Goal: Transaction & Acquisition: Purchase product/service

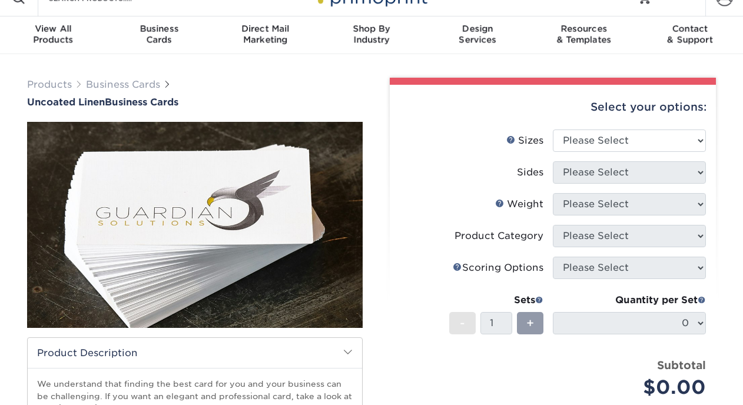
scroll to position [25, 0]
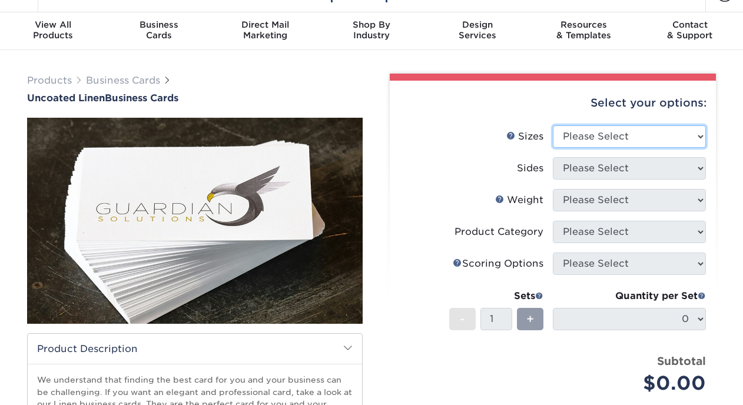
click at [688, 132] on select "Please Select 2" x 3.5" - Standard 2" x 7" - Foldover Card 2.125" x 3.375" - Eu…" at bounding box center [629, 136] width 153 height 22
select select "2.00x3.50"
click at [553, 125] on select "Please Select 2" x 3.5" - Standard 2" x 7" - Foldover Card 2.125" x 3.375" - Eu…" at bounding box center [629, 136] width 153 height 22
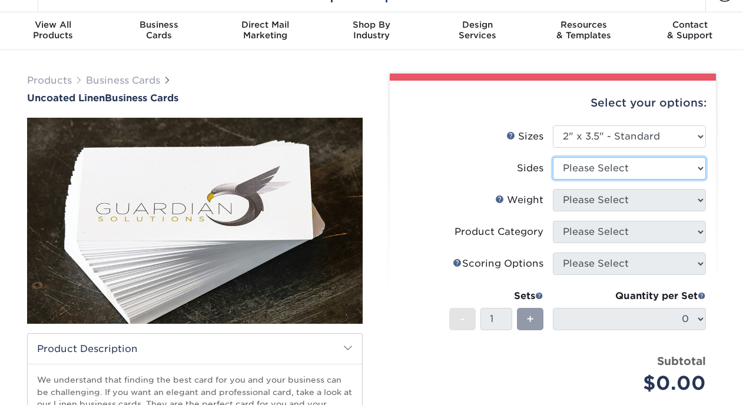
click at [678, 161] on select "Please Select Print Both Sides Print Front Only" at bounding box center [629, 168] width 153 height 22
select select "13abbda7-1d64-4f25-8bb2-c179b224825d"
click at [553, 157] on select "Please Select Print Both Sides Print Front Only" at bounding box center [629, 168] width 153 height 22
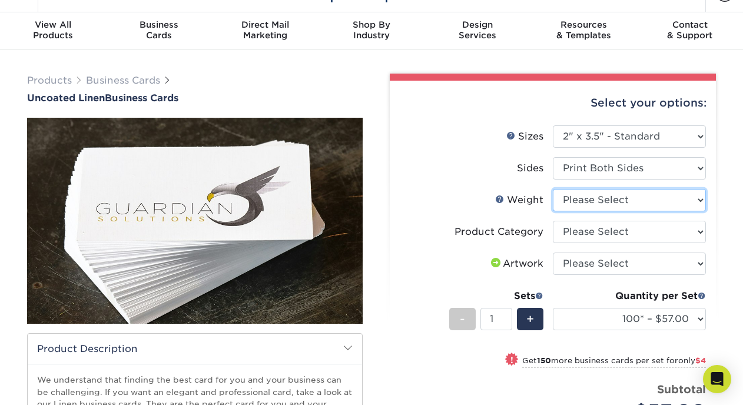
click at [670, 200] on select "Please Select 100LB" at bounding box center [629, 200] width 153 height 22
select select "100LB"
click at [553, 189] on select "Please Select 100LB" at bounding box center [629, 200] width 153 height 22
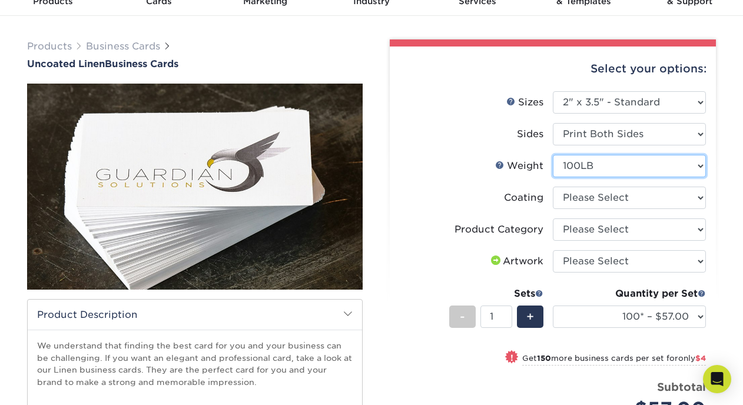
scroll to position [68, 0]
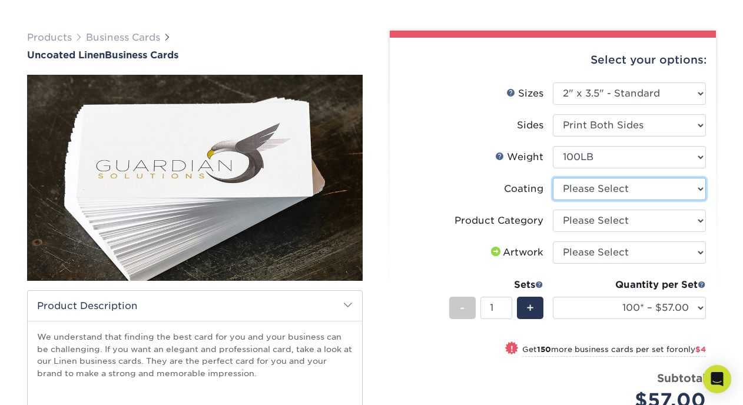
click at [685, 197] on select at bounding box center [629, 189] width 153 height 22
select select "3e7618de-abca-4bda-9f97-8b9129e913d8"
click at [553, 178] on select at bounding box center [629, 189] width 153 height 22
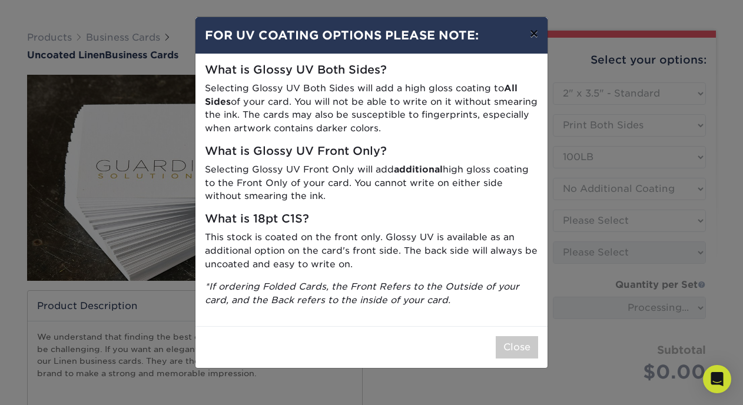
click at [530, 36] on button "×" at bounding box center [533, 33] width 27 height 33
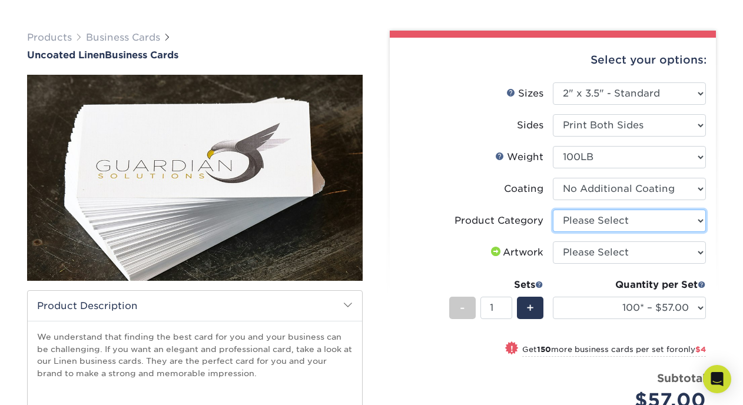
click at [658, 230] on select "Please Select Business Cards" at bounding box center [629, 221] width 153 height 22
select select "3b5148f1-0588-4f88-a218-97bcfdce65c1"
click at [553, 210] on select "Please Select Business Cards" at bounding box center [629, 221] width 153 height 22
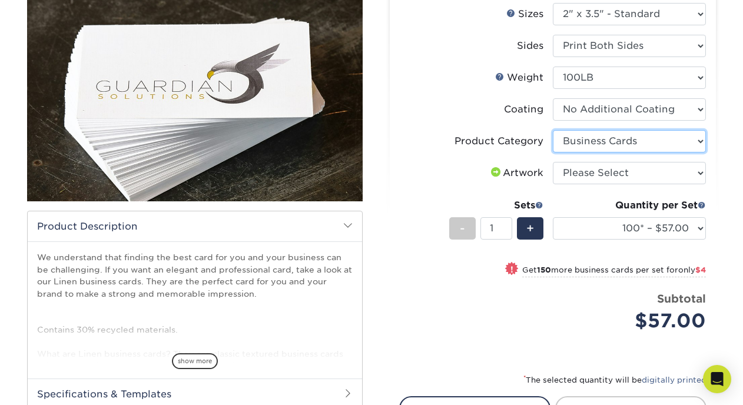
scroll to position [155, 0]
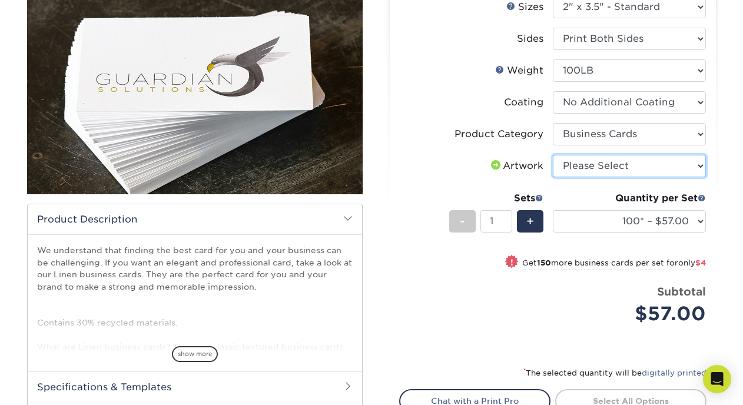
click at [647, 165] on select "Please Select I will upload files I need a design - $100" at bounding box center [629, 166] width 153 height 22
select select "upload"
click at [553, 155] on select "Please Select I will upload files I need a design - $100" at bounding box center [629, 166] width 153 height 22
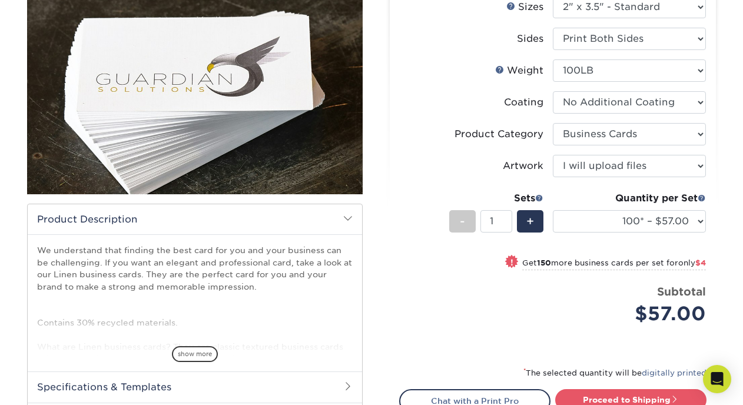
click at [675, 207] on div "Quantity per Set 100* – $57.00 250* – $61.00 500* – $69.00 1000 – $72.00 2500 –…" at bounding box center [629, 218] width 153 height 55
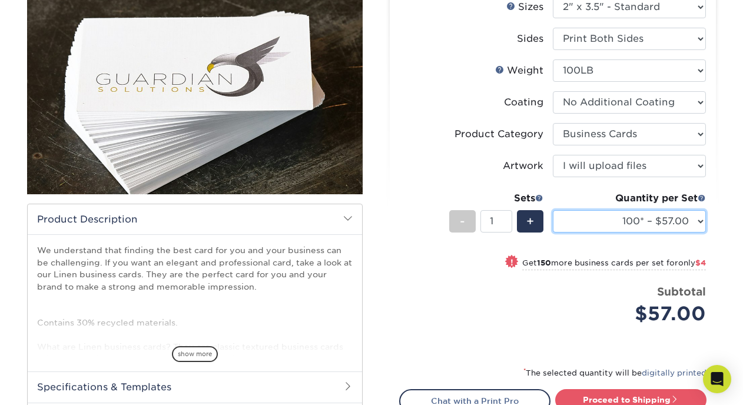
click at [678, 225] on select "100* – $57.00 250* – $61.00 500* – $69.00 1000 – $72.00 2500 – $114.00 5000 – $…" at bounding box center [629, 221] width 153 height 22
select select "250* – $61.00"
click at [553, 210] on select "100* – $57.00 250* – $61.00 500* – $69.00 1000 – $72.00 2500 – $114.00 5000 – $…" at bounding box center [629, 221] width 153 height 22
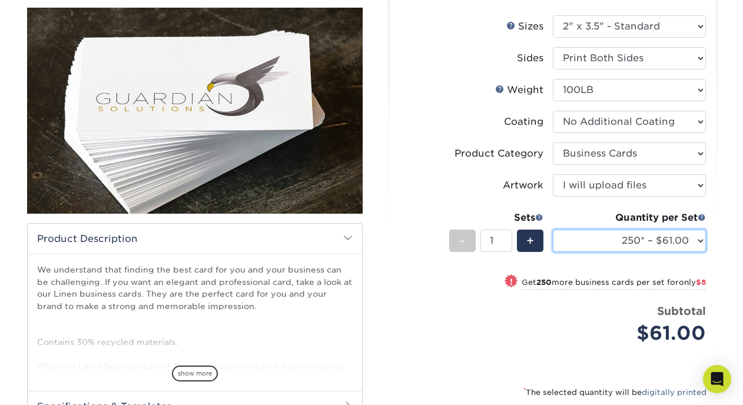
scroll to position [134, 0]
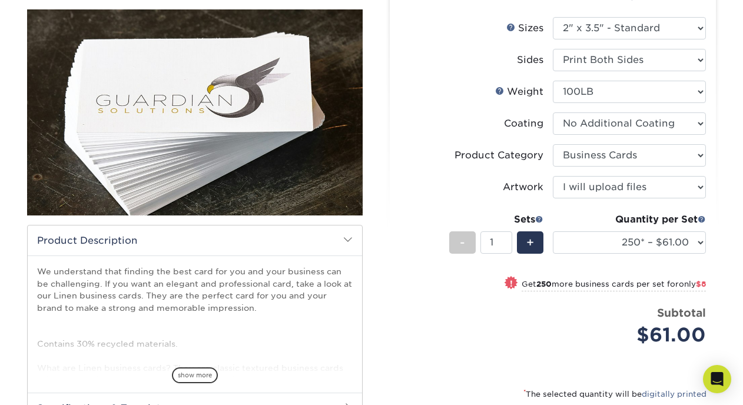
click at [474, 54] on label "Sides" at bounding box center [476, 60] width 153 height 22
